Goal: Task Accomplishment & Management: Use online tool/utility

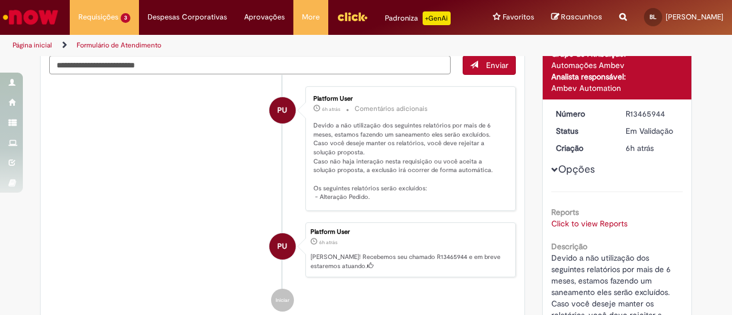
scroll to position [114, 0]
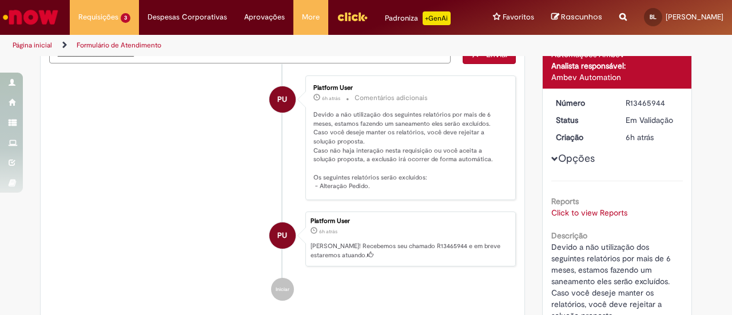
click at [594, 208] on link "Click to view Reports" at bounding box center [589, 213] width 76 height 10
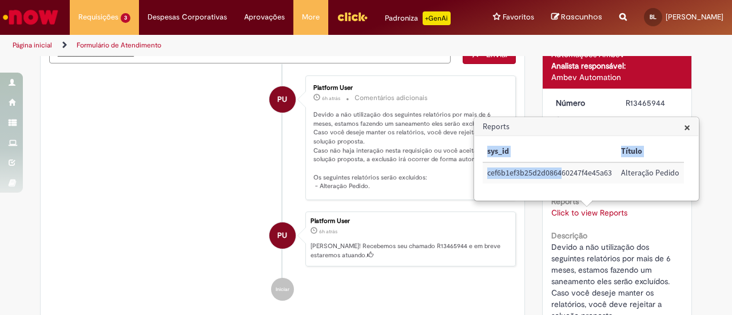
drag, startPoint x: 553, startPoint y: 174, endPoint x: 566, endPoint y: 187, distance: 17.8
click at [565, 188] on div "sys_id Título cef6b1ef3b25d2d086460247f4e45a63 Alteração Pedido" at bounding box center [583, 168] width 201 height 54
click at [687, 124] on span "×" at bounding box center [687, 127] width 6 height 15
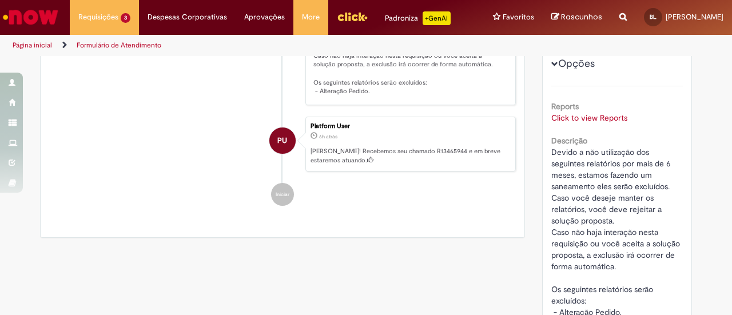
scroll to position [286, 0]
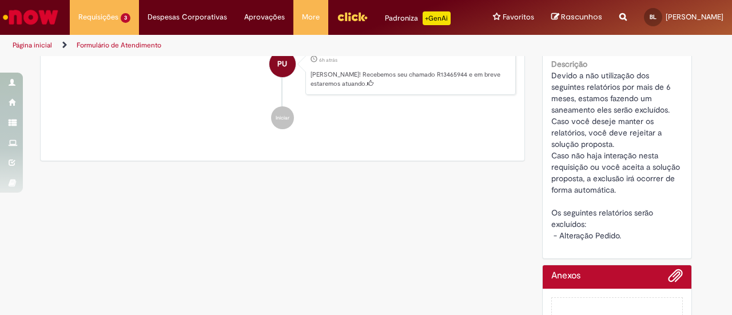
click at [543, 250] on div "Número R13465944 Status Em [GEOGRAPHIC_DATA] Criação 6h atrás 6 horas atrás Opç…" at bounding box center [617, 87] width 149 height 341
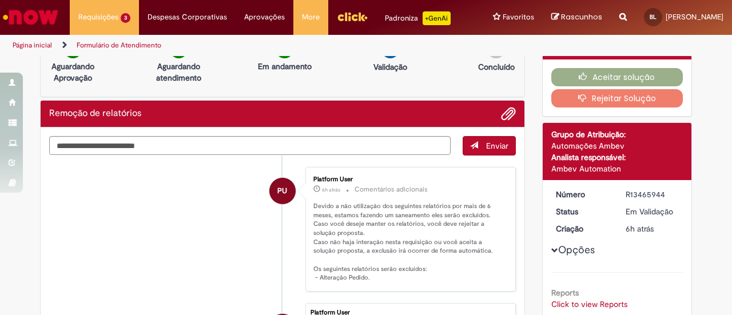
scroll to position [0, 0]
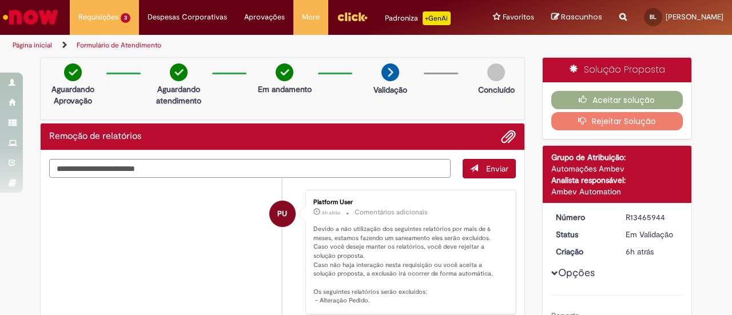
click at [598, 120] on button "Rejeitar Solução" at bounding box center [617, 121] width 132 height 18
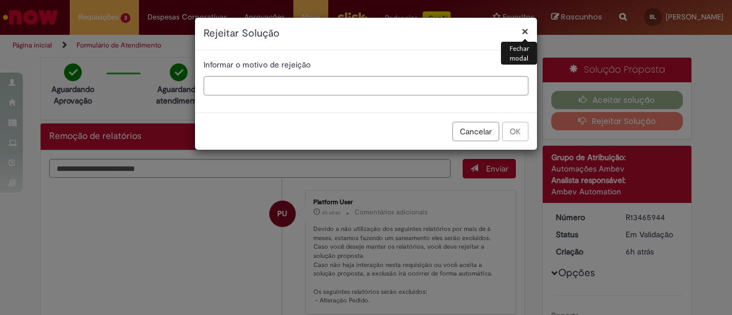
click at [423, 87] on input "text" at bounding box center [366, 85] width 325 height 19
type input "*"
click at [511, 124] on button "OK" at bounding box center [515, 131] width 26 height 19
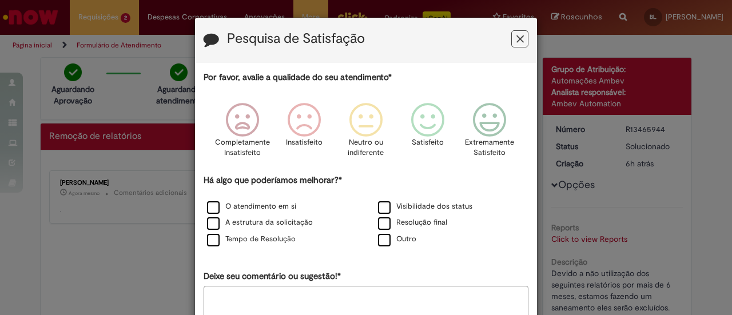
click at [522, 39] on button "Feedback" at bounding box center [519, 38] width 17 height 17
